Goal: Task Accomplishment & Management: Complete application form

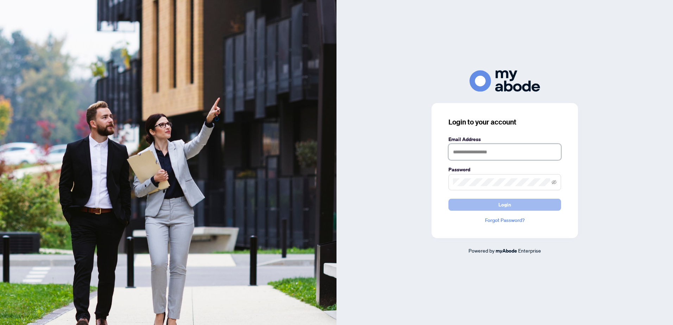
type input "**********"
click at [475, 205] on button "Login" at bounding box center [505, 205] width 113 height 12
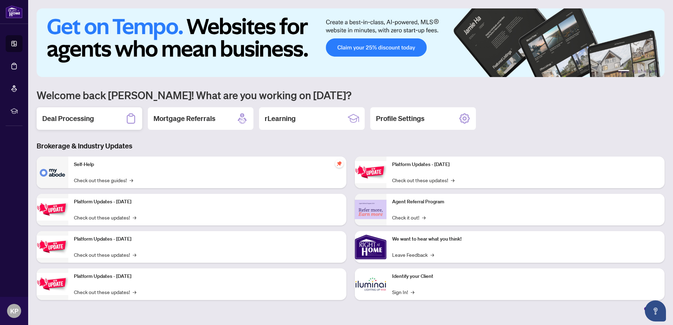
click at [99, 118] on div "Deal Processing" at bounding box center [90, 118] width 106 height 23
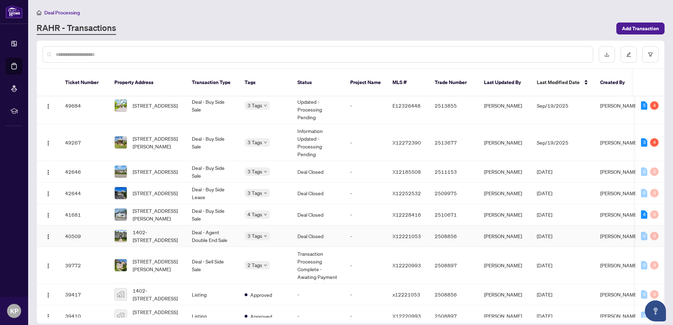
scroll to position [106, 0]
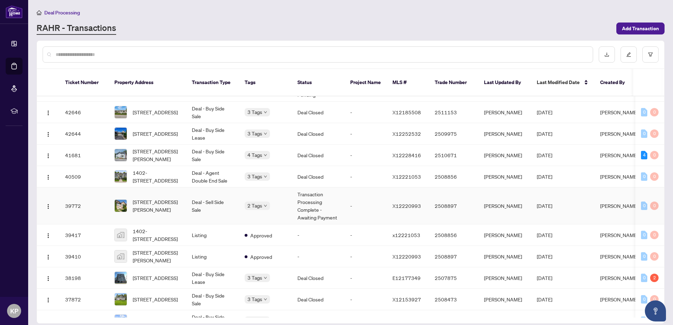
click at [232, 202] on td "Deal - Sell Side Sale" at bounding box center [212, 206] width 53 height 37
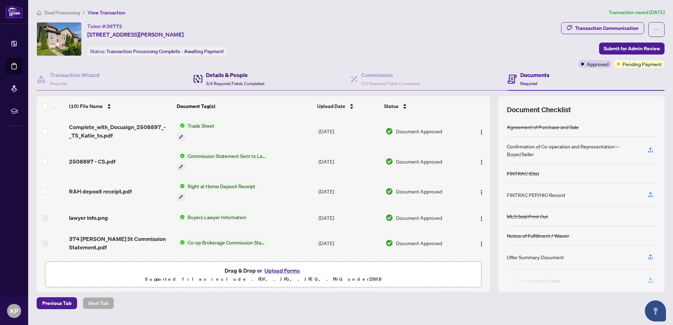
click at [209, 78] on h4 "Details & People" at bounding box center [235, 75] width 58 height 8
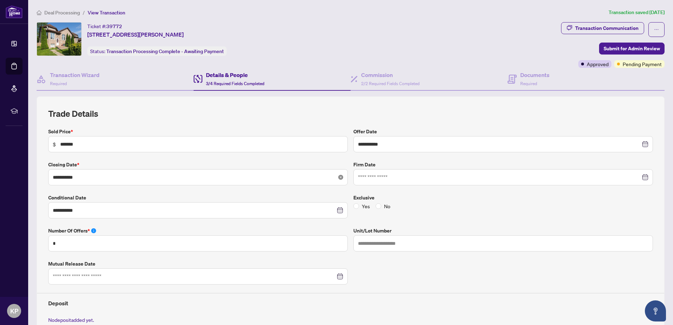
click at [338, 177] on icon "close-circle" at bounding box center [340, 177] width 5 height 5
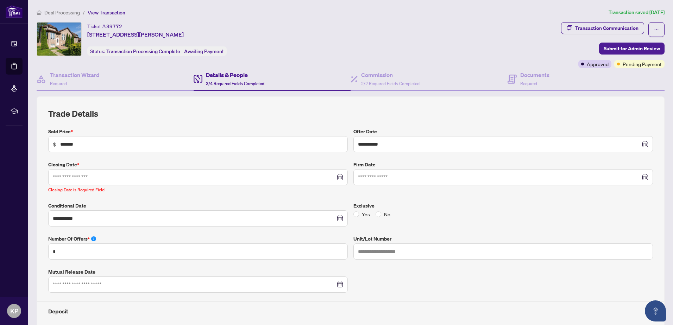
click at [337, 177] on div at bounding box center [198, 178] width 291 height 8
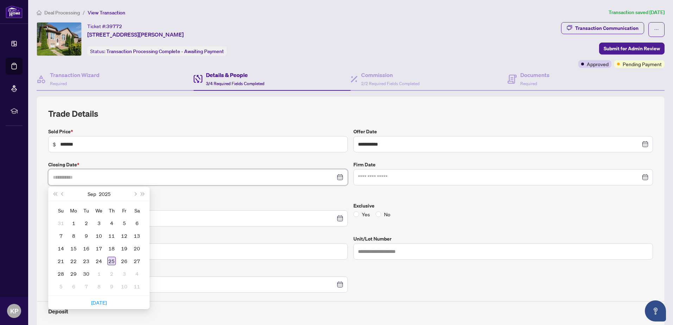
type input "**********"
click at [114, 262] on div "25" at bounding box center [111, 261] width 8 height 8
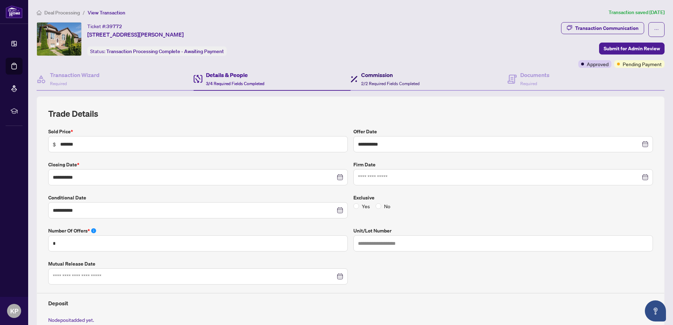
click at [386, 71] on h4 "Commission" at bounding box center [390, 75] width 58 height 8
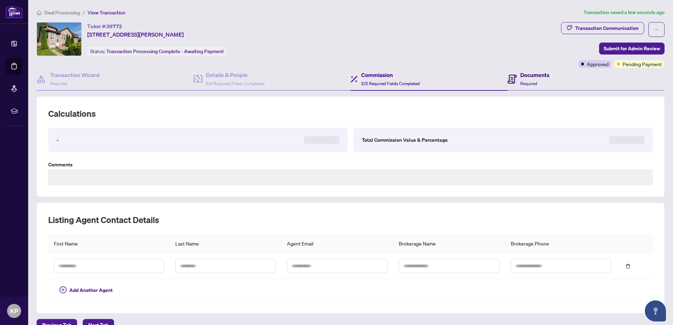
click at [520, 77] on h4 "Documents" at bounding box center [534, 75] width 29 height 8
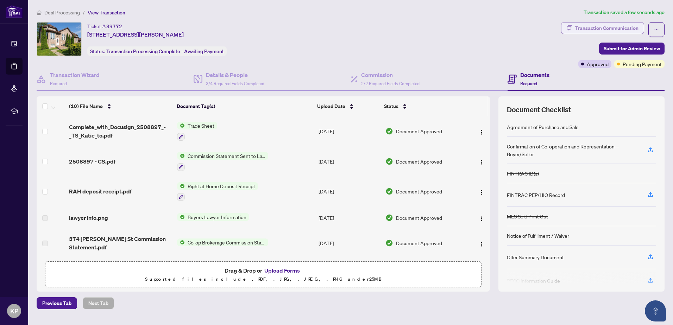
click at [588, 25] on div "Transaction Communication" at bounding box center [606, 28] width 63 height 11
type textarea "**********"
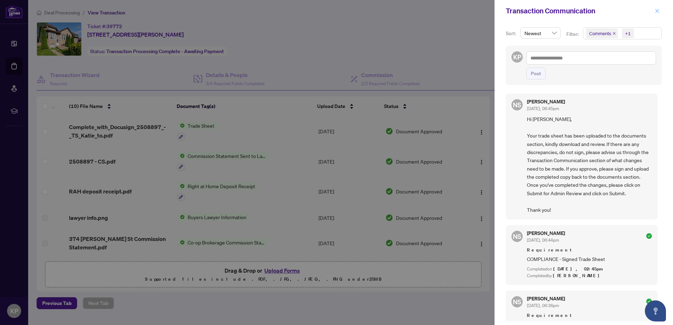
click at [660, 8] on button "button" at bounding box center [657, 11] width 9 height 8
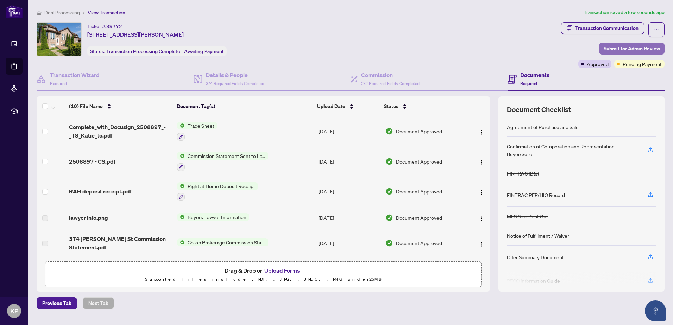
click at [611, 46] on span "Submit for Admin Review" at bounding box center [632, 48] width 56 height 11
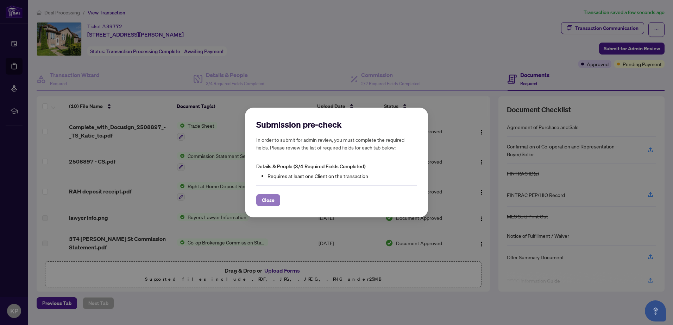
click at [270, 201] on span "Close" at bounding box center [268, 200] width 13 height 11
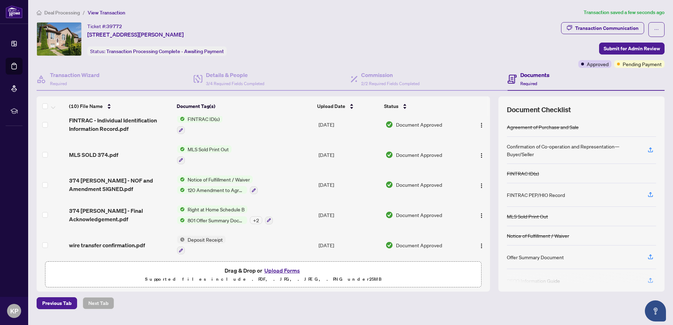
scroll to position [151, 0]
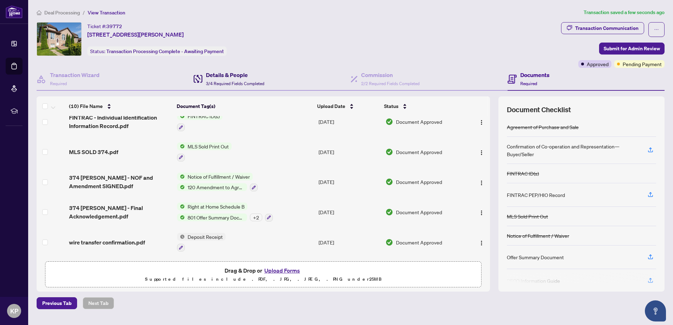
click at [244, 77] on h4 "Details & People" at bounding box center [235, 75] width 58 height 8
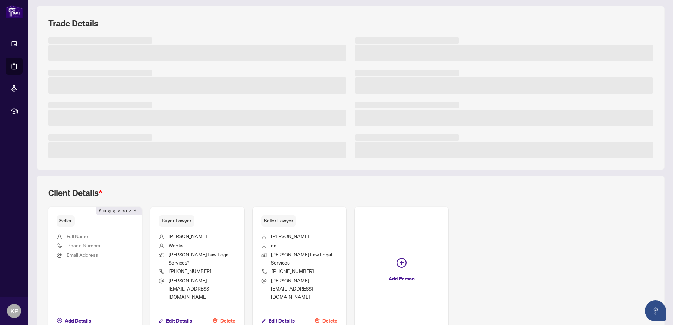
scroll to position [123, 0]
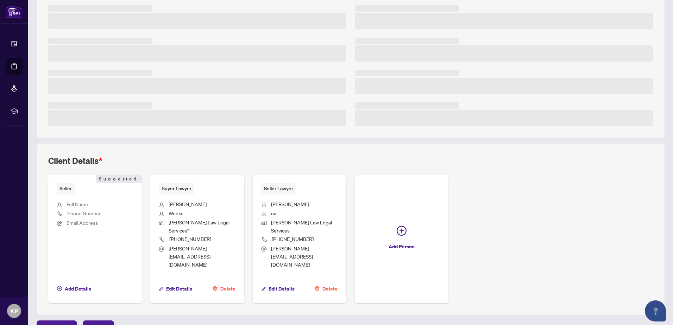
click at [76, 218] on div "Trade Details Client Details * Seller Suggested Full Name Phone Number Email Ad…" at bounding box center [351, 144] width 634 height 341
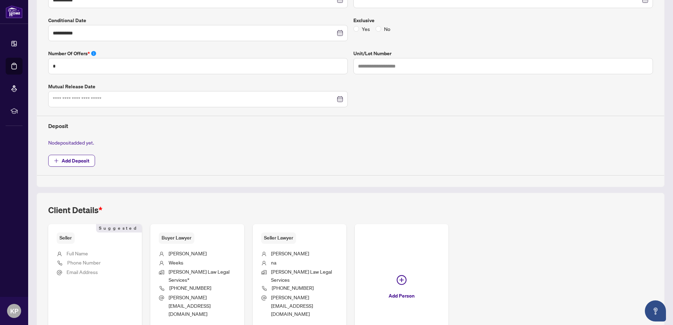
scroll to position [226, 0]
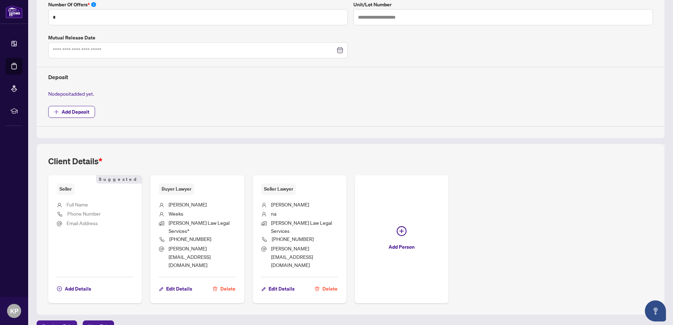
click at [84, 225] on span "Email Address" at bounding box center [82, 223] width 31 height 6
click at [76, 283] on span "Add Details" at bounding box center [78, 288] width 26 height 11
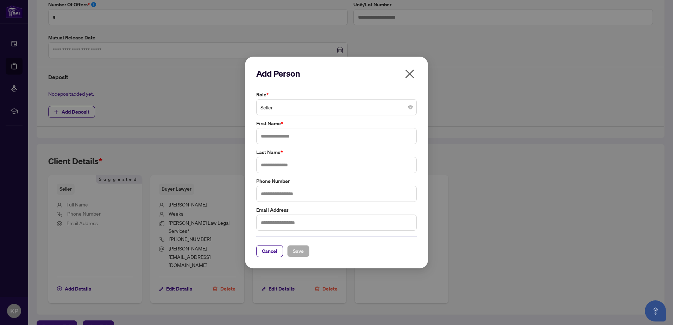
click at [285, 106] on span "Seller" at bounding box center [337, 107] width 152 height 13
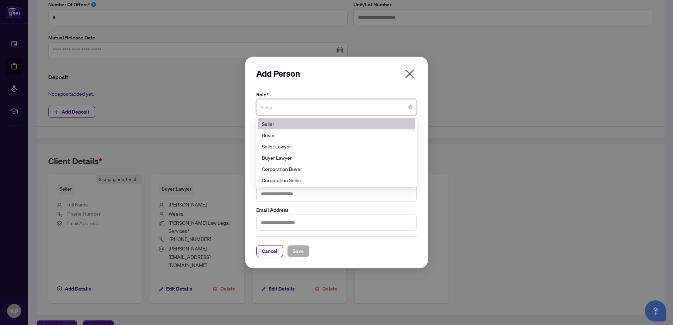
click at [282, 120] on div "Seller" at bounding box center [337, 123] width 158 height 11
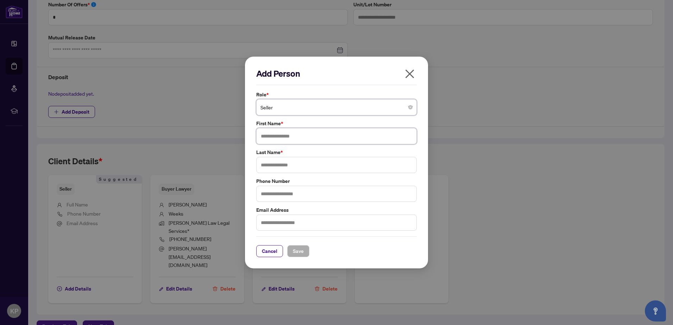
click at [296, 137] on input "text" at bounding box center [336, 136] width 161 height 16
type input "*******"
click at [283, 166] on input "text" at bounding box center [336, 165] width 161 height 16
drag, startPoint x: 268, startPoint y: 166, endPoint x: 282, endPoint y: 160, distance: 14.5
click at [282, 160] on input "******" at bounding box center [336, 165] width 161 height 16
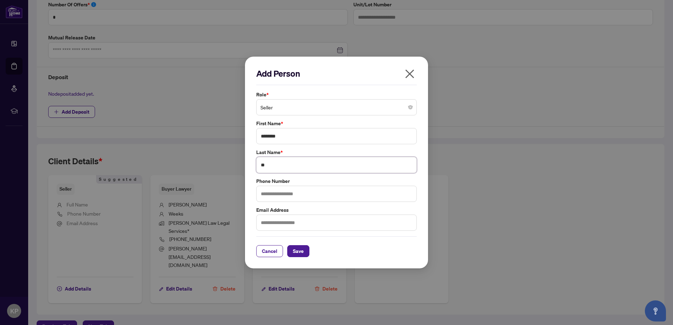
type input "*"
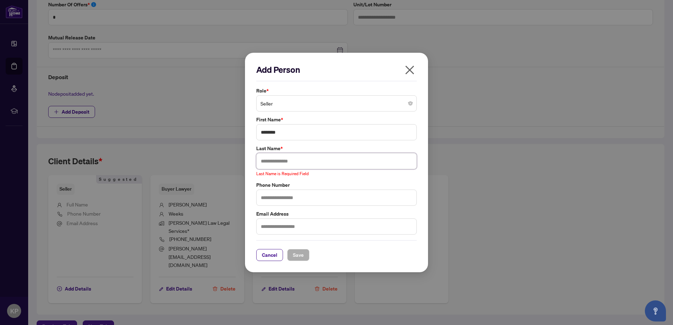
paste input "*******"
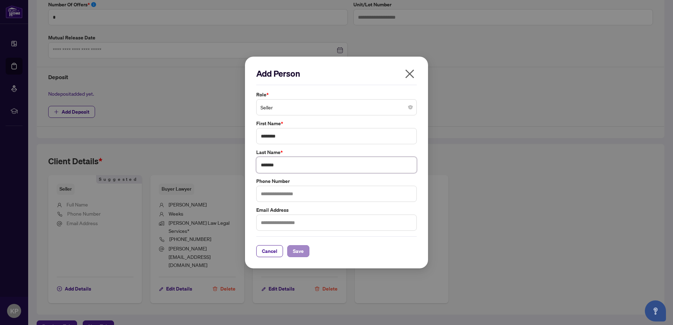
type input "*******"
click at [296, 250] on span "Save" at bounding box center [298, 251] width 11 height 11
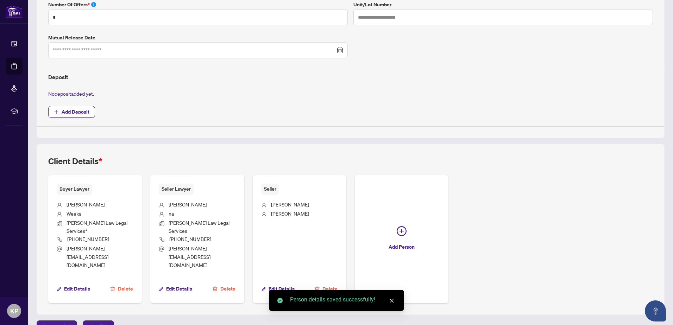
scroll to position [0, 0]
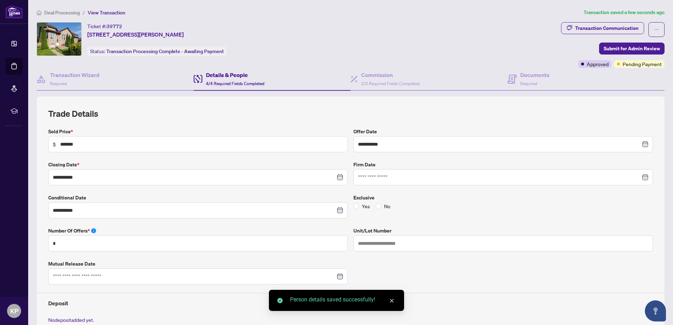
click at [615, 55] on div "Transaction Communication Submit for Admin Review Approved Pending Payment" at bounding box center [613, 45] width 104 height 46
click at [614, 47] on span "Submit for Admin Review" at bounding box center [632, 48] width 56 height 11
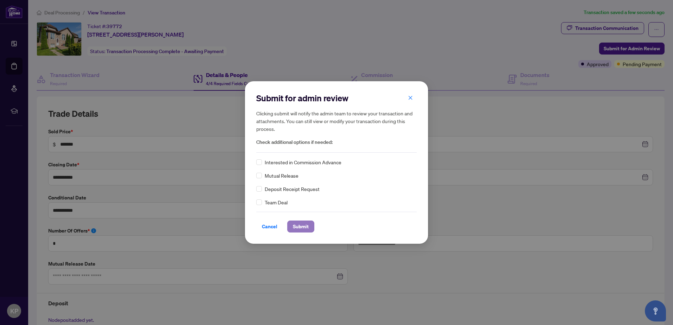
click at [295, 227] on span "Submit" at bounding box center [301, 226] width 16 height 11
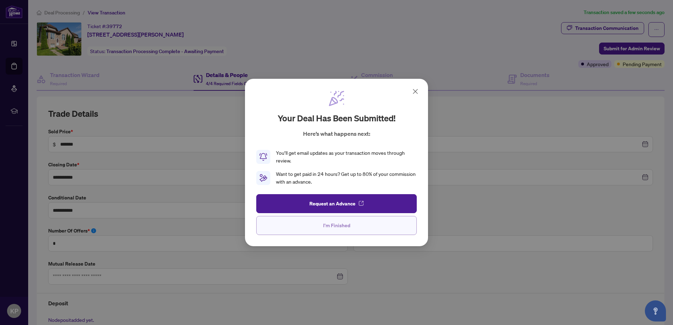
click at [358, 230] on button "I'm Finished" at bounding box center [336, 225] width 161 height 19
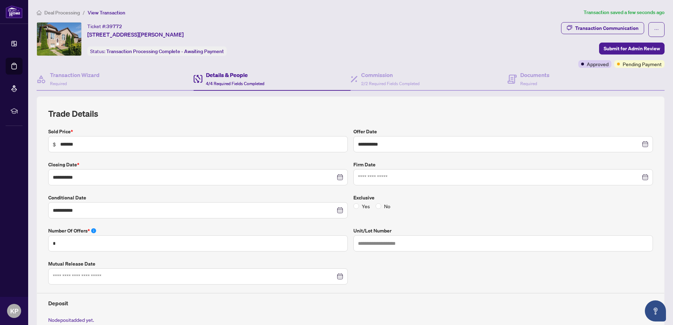
click at [64, 12] on span "Deal Processing" at bounding box center [62, 13] width 36 height 6
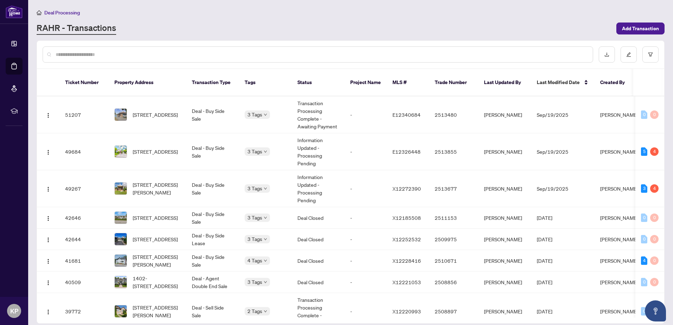
click at [60, 11] on span "Deal Processing" at bounding box center [62, 13] width 36 height 6
